Goal: Use online tool/utility: Utilize a website feature to perform a specific function

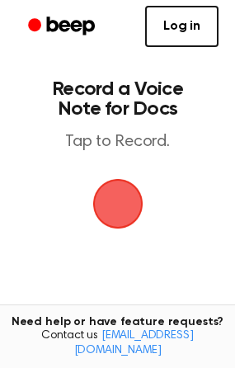
click at [124, 200] on span "button" at bounding box center [118, 203] width 46 height 46
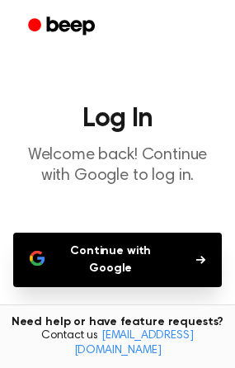
click at [133, 255] on button "Continue with Google" at bounding box center [117, 259] width 209 height 54
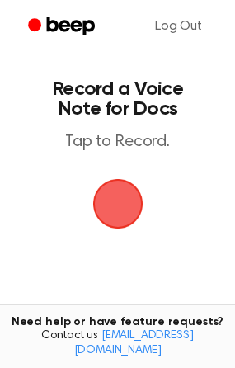
click at [116, 199] on span "button" at bounding box center [118, 203] width 46 height 46
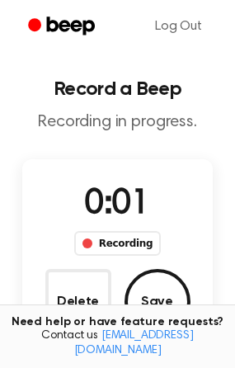
scroll to position [54, 0]
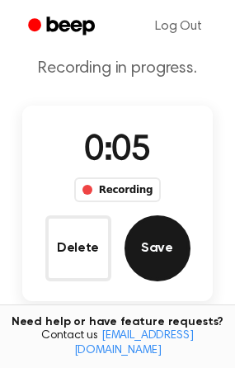
click at [174, 243] on button "Save" at bounding box center [157, 248] width 66 height 66
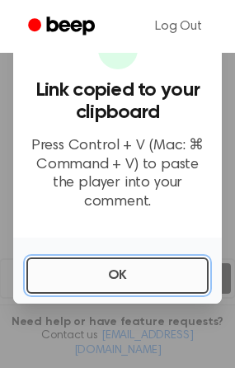
click at [112, 260] on button "OK" at bounding box center [117, 275] width 182 height 36
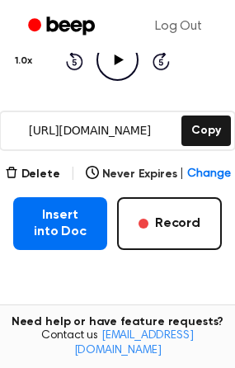
scroll to position [202, 0]
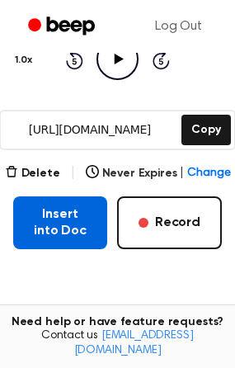
click at [71, 217] on button "Insert into Doc" at bounding box center [60, 222] width 94 height 53
click at [69, 219] on button "Insert into Doc" at bounding box center [60, 222] width 94 height 53
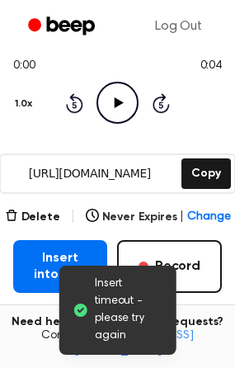
scroll to position [159, 0]
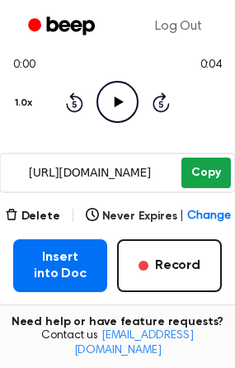
click at [201, 180] on button "Copy" at bounding box center [205, 172] width 49 height 30
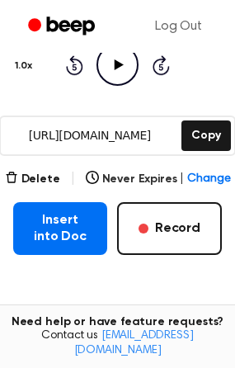
scroll to position [197, 0]
